Goal: Task Accomplishment & Management: Complete application form

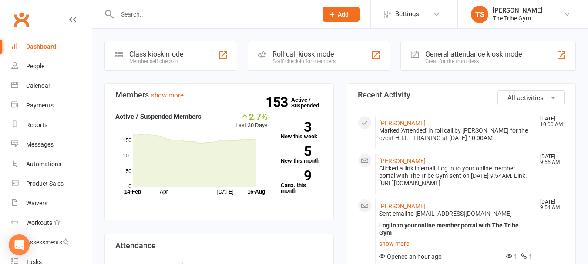
click at [333, 14] on icon at bounding box center [332, 14] width 8 height 8
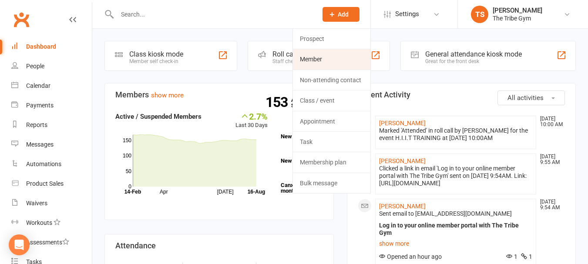
click at [306, 57] on link "Member" at bounding box center [331, 59] width 77 height 20
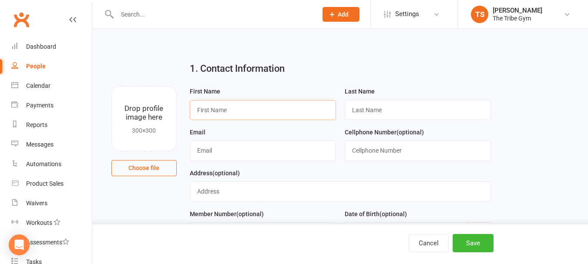
click at [230, 114] on input "text" at bounding box center [263, 110] width 146 height 20
type input "O"
type input "Pat"
type input "Castelluci"
click at [203, 155] on input "text" at bounding box center [263, 151] width 146 height 20
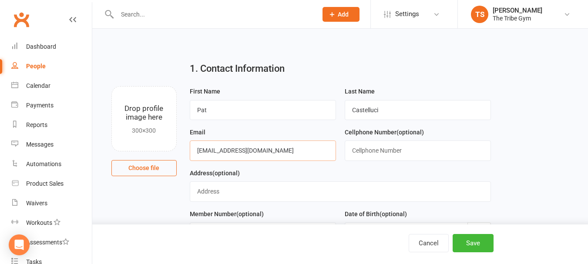
type input "pcast13@hotmail.com"
type input "519-890-1482"
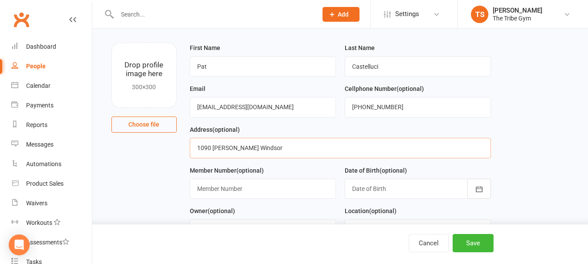
scroll to position [87, 0]
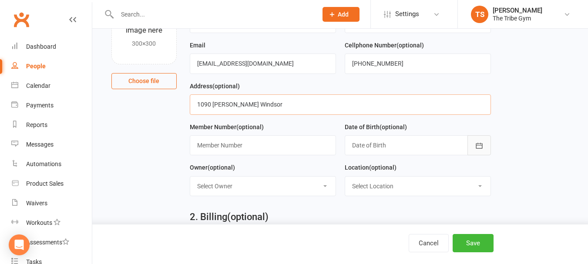
type input "1090 Beals Windsor"
click at [479, 149] on icon "button" at bounding box center [479, 145] width 9 height 9
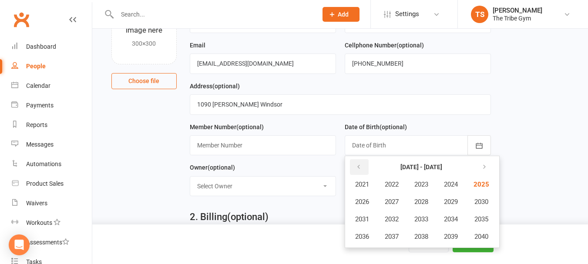
click at [353, 169] on button "button" at bounding box center [359, 167] width 19 height 16
click at [401, 186] on button "1982" at bounding box center [391, 184] width 29 height 17
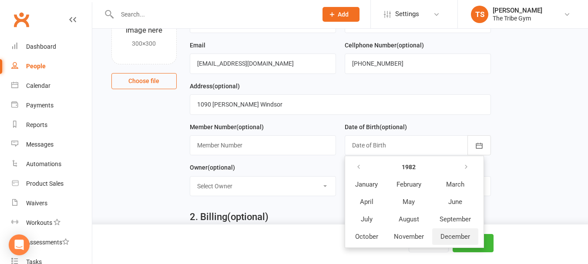
click at [456, 235] on span "December" at bounding box center [455, 237] width 30 height 8
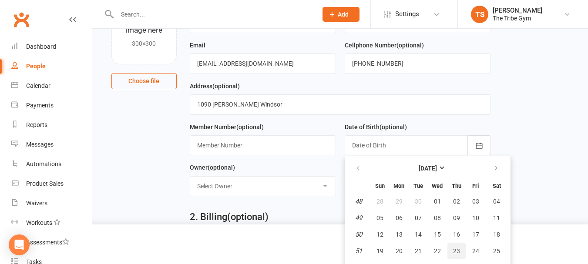
click at [451, 250] on button "23" at bounding box center [456, 251] width 18 height 16
type input "23 Dec 1982"
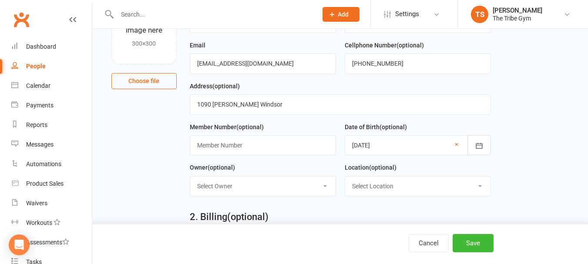
click at [241, 191] on select "Select Owner The Tribe Gym Tiziana Sofikitis Lazaros Sofikitis" at bounding box center [262, 186] width 145 height 19
select select "1"
click at [190, 178] on select "Select Owner The Tribe Gym Tiziana Sofikitis Lazaros Sofikitis" at bounding box center [262, 186] width 145 height 19
click at [358, 184] on select "Select Location Example TRIBE GYM MANNING ROAD" at bounding box center [417, 186] width 145 height 19
select select "1"
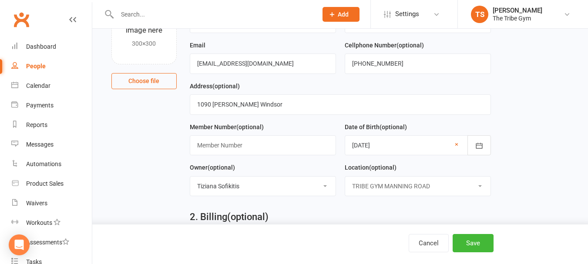
click at [345, 178] on select "Select Location Example TRIBE GYM MANNING ROAD" at bounding box center [417, 186] width 145 height 19
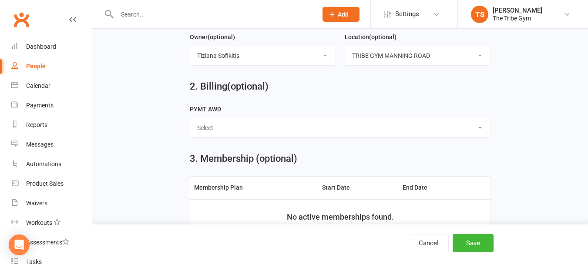
scroll to position [305, 0]
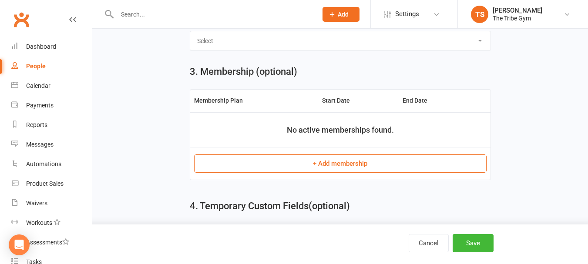
click at [249, 101] on th "Membership Plan" at bounding box center [254, 101] width 128 height 22
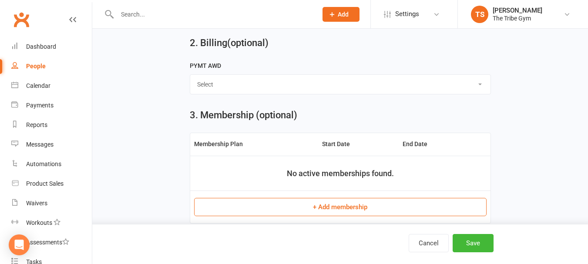
click at [206, 83] on select "Select 1st 15th" at bounding box center [340, 84] width 300 height 19
click at [142, 76] on main "1. Contact Information Drop profile image here 300×300 Choose file First Name P…" at bounding box center [339, 67] width 471 height 546
click at [281, 212] on button "+ Add membership" at bounding box center [340, 207] width 292 height 18
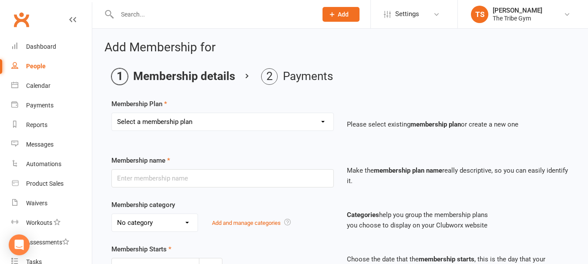
click at [175, 122] on select "Select a membership plan Create new Membership Plan TRIBE MEMBER ANNUAL - UNLIM…" at bounding box center [222, 121] width 221 height 17
select select "4"
click at [112, 113] on select "Select a membership plan Create new Membership Plan TRIBE MEMBER ANNUAL - UNLIM…" at bounding box center [222, 121] width 221 height 17
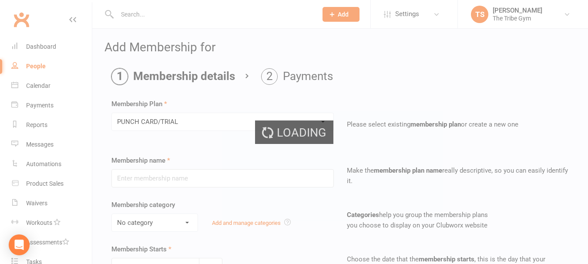
type input "PUNCH CARD/TRIAL"
select select "1"
type input "3"
select select "2"
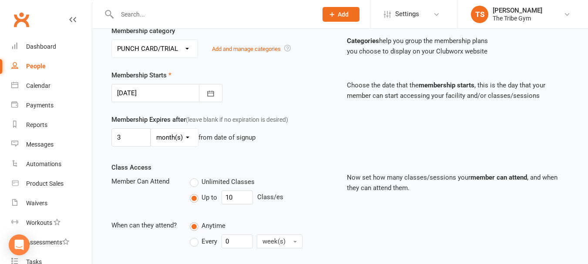
scroll to position [218, 0]
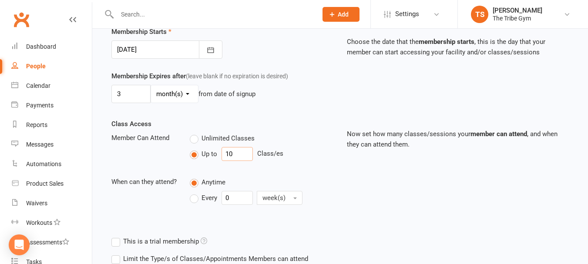
click at [239, 152] on input "10" at bounding box center [236, 154] width 31 height 14
type input "11"
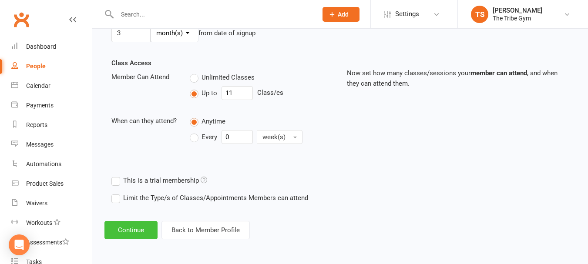
click at [126, 231] on button "Continue" at bounding box center [130, 230] width 53 height 18
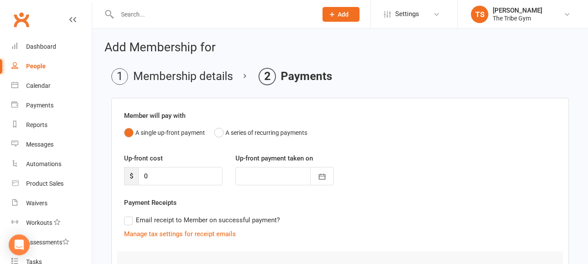
scroll to position [90, 0]
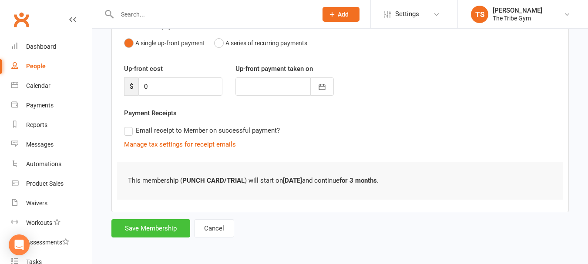
click at [140, 231] on button "Save Membership" at bounding box center [150, 228] width 79 height 18
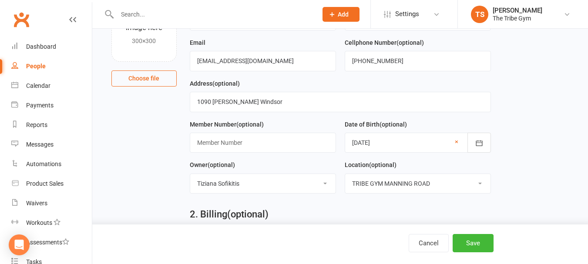
scroll to position [365, 0]
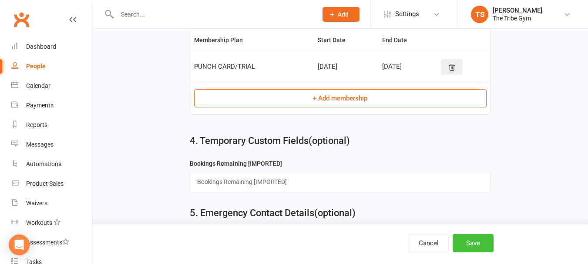
click at [462, 241] on button "Save" at bounding box center [472, 243] width 41 height 18
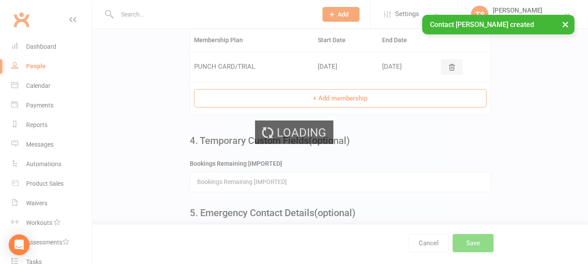
scroll to position [0, 0]
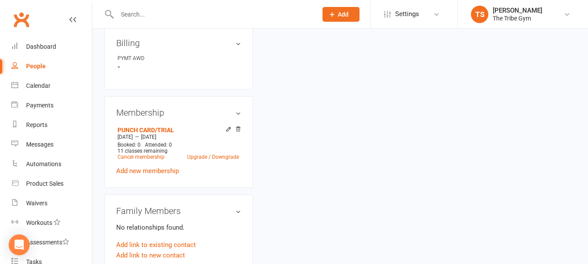
scroll to position [555, 0]
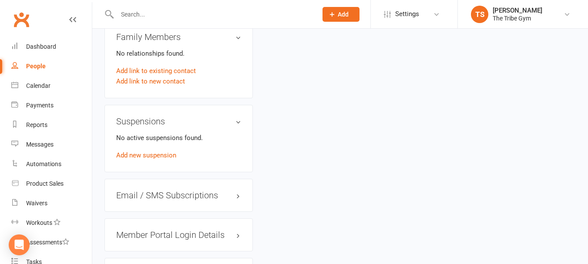
click at [149, 240] on h3 "Member Portal Login Details" at bounding box center [178, 235] width 125 height 10
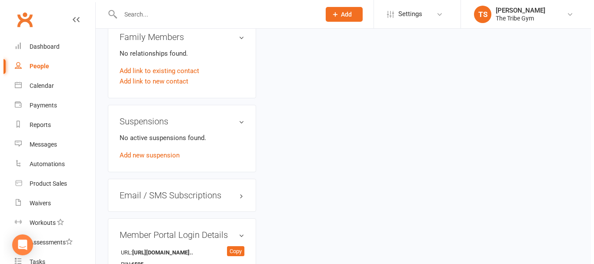
scroll to position [741, 0]
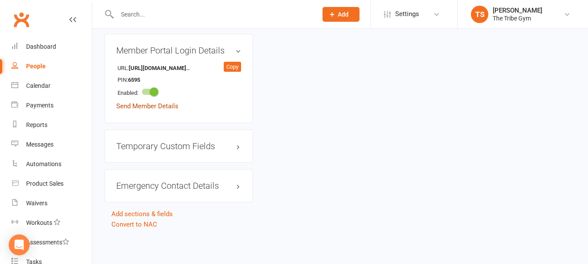
click at [128, 109] on link "Send Member Details" at bounding box center [147, 106] width 62 height 8
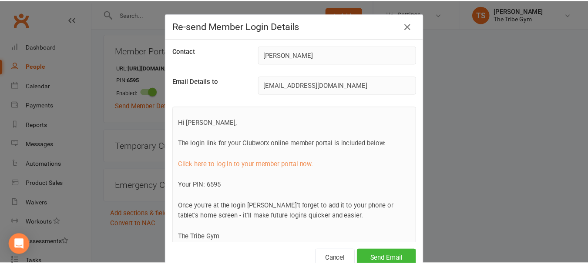
scroll to position [40, 0]
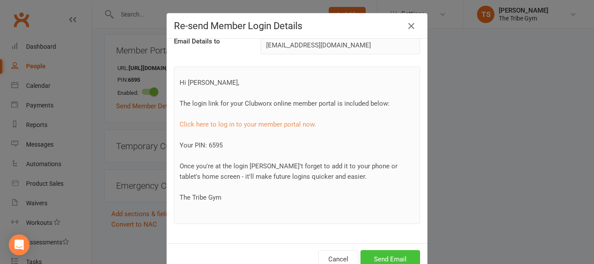
click at [398, 260] on button "Send Email" at bounding box center [391, 259] width 60 height 18
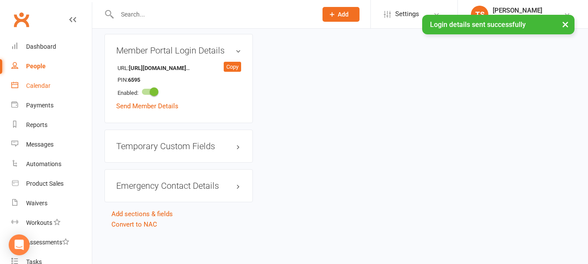
click at [32, 85] on div "Calendar" at bounding box center [38, 85] width 24 height 7
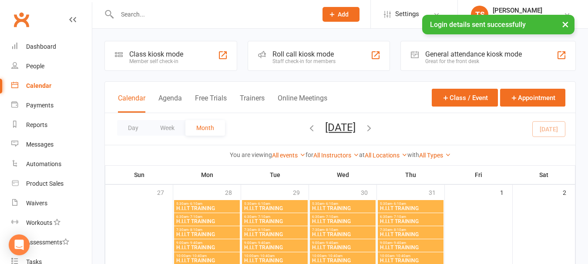
scroll to position [218, 0]
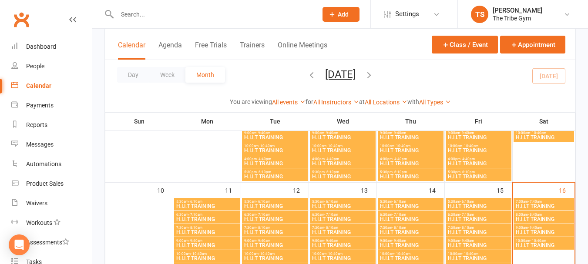
click at [521, 217] on span "H.I.I.T TRAINING" at bounding box center [543, 219] width 57 height 5
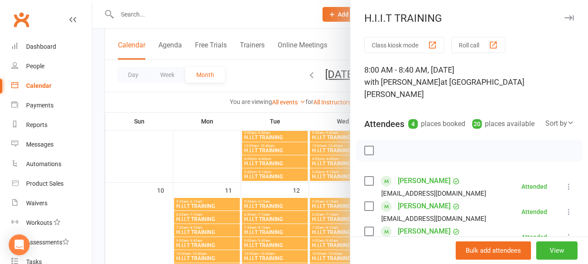
click at [461, 43] on button "Roll call" at bounding box center [478, 45] width 54 height 16
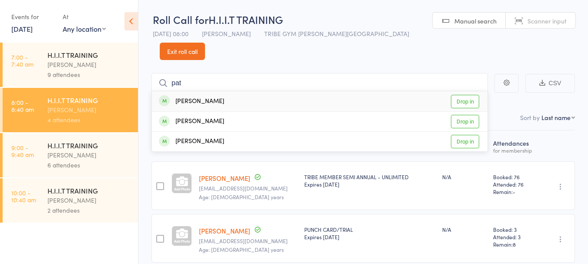
type input "pat"
click at [470, 95] on link "Drop in" at bounding box center [465, 101] width 28 height 13
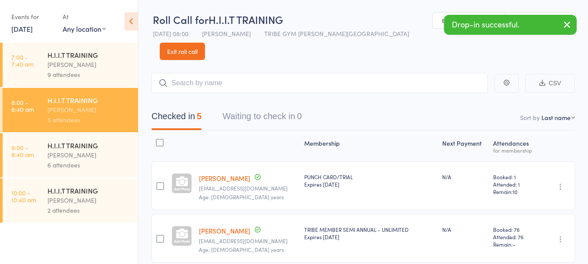
click at [66, 69] on div "[PERSON_NAME]" at bounding box center [88, 65] width 83 height 10
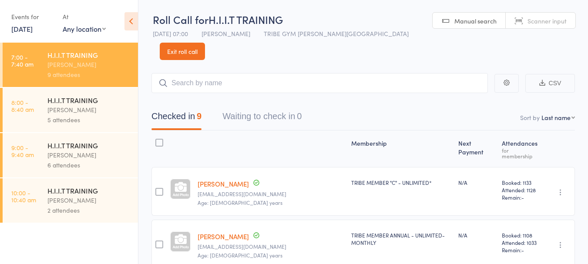
click at [69, 107] on div "[PERSON_NAME]" at bounding box center [88, 110] width 83 height 10
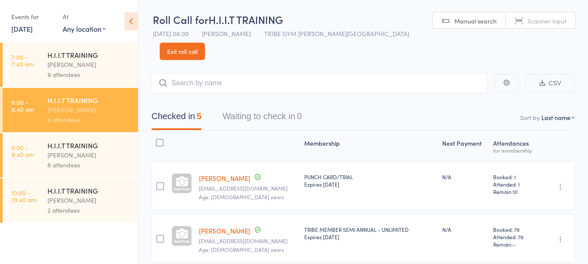
click at [76, 161] on div "6 attendees" at bounding box center [88, 165] width 83 height 10
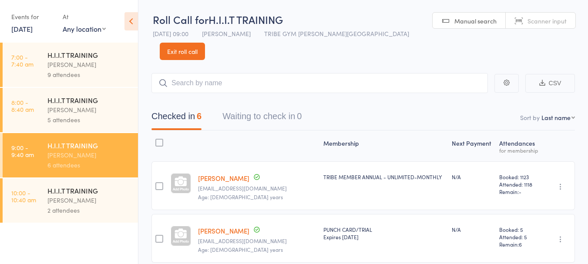
click at [74, 195] on div "[PERSON_NAME]" at bounding box center [88, 200] width 83 height 10
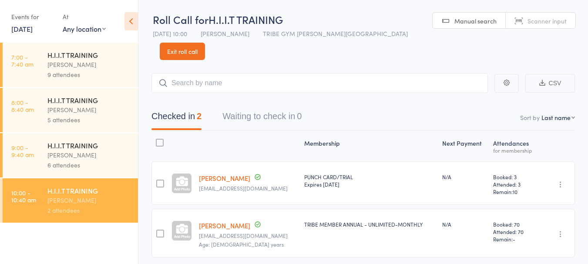
scroll to position [15, 0]
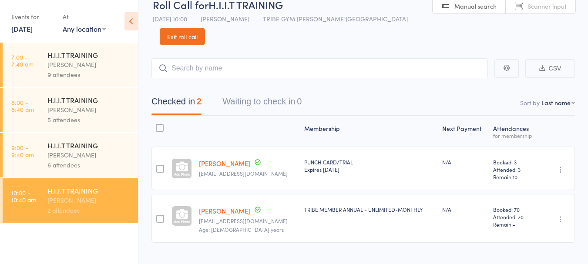
click at [205, 28] on link "Exit roll call" at bounding box center [182, 36] width 45 height 17
